Goal: Task Accomplishment & Management: Complete application form

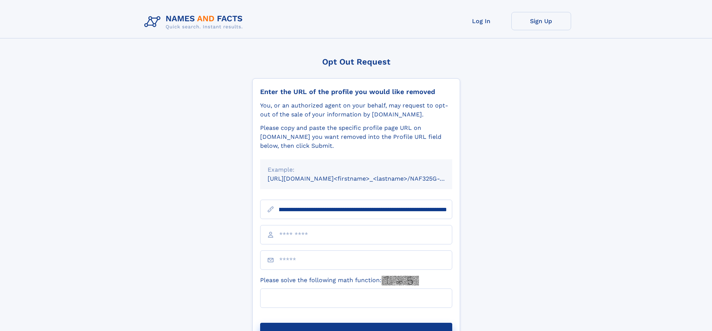
scroll to position [0, 91]
type input "**********"
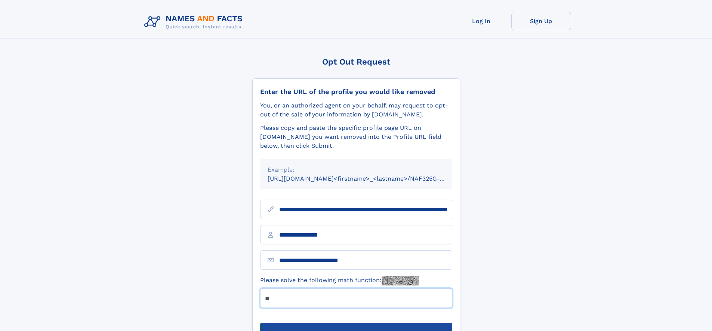
type input "**"
click at [356, 323] on button "Submit Opt Out Request" at bounding box center [356, 335] width 192 height 24
